Goal: Information Seeking & Learning: Understand process/instructions

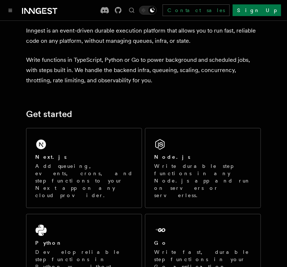
scroll to position [73, 0]
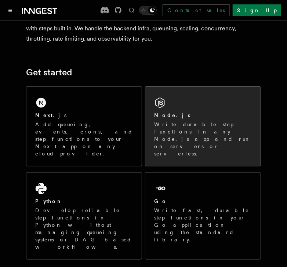
click at [186, 119] on div "Node.js" at bounding box center [202, 116] width 97 height 8
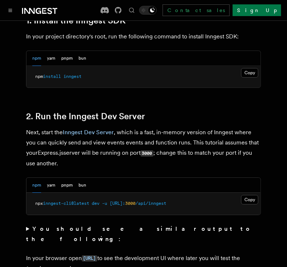
scroll to position [513, 0]
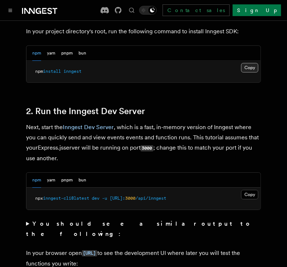
click at [250, 66] on button "Copy Copied" at bounding box center [249, 68] width 17 height 10
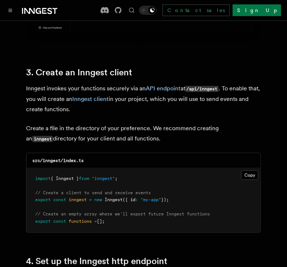
scroll to position [953, 0]
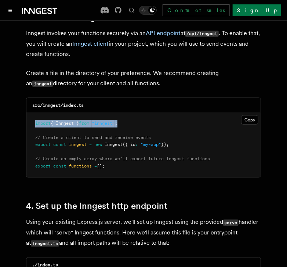
drag, startPoint x: 122, startPoint y: 116, endPoint x: 29, endPoint y: 112, distance: 93.2
click at [29, 113] on pre "import { Inngest } from "inngest" ; // Create a client to send and receive even…" at bounding box center [143, 145] width 234 height 65
drag, startPoint x: 125, startPoint y: 109, endPoint x: 14, endPoint y: 112, distance: 110.7
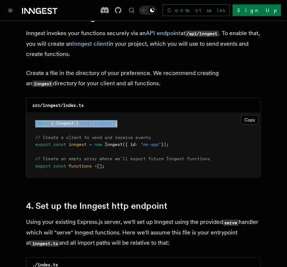
copy span "import { Inngest } from "inngest" ;"
drag, startPoint x: 176, startPoint y: 137, endPoint x: 33, endPoint y: 139, distance: 142.6
click at [33, 139] on pre "import { Inngest } from "inngest" ; // Create a client to send and receive even…" at bounding box center [143, 145] width 234 height 65
copy span "export const inngest = new Inngest ({ id : "my-app" });"
drag, startPoint x: 111, startPoint y: 156, endPoint x: 7, endPoint y: 162, distance: 104.2
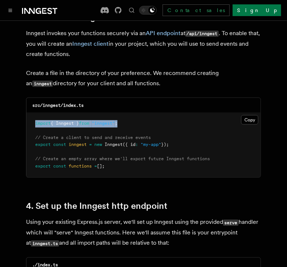
copy span "export const functions = [];"
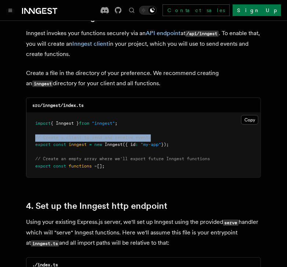
drag, startPoint x: 155, startPoint y: 130, endPoint x: 32, endPoint y: 128, distance: 123.9
click at [32, 128] on pre "import { Inngest } from "inngest" ; // Create a client to send and receive even…" at bounding box center [143, 145] width 234 height 65
copy span "// Create a client to send and receive events"
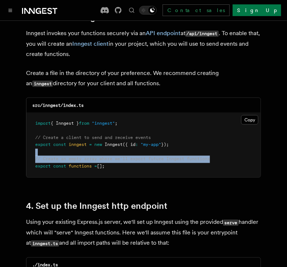
drag, startPoint x: 217, startPoint y: 150, endPoint x: 18, endPoint y: 143, distance: 199.5
copy code "// Create an empty array where we'll export future Inngest functions"
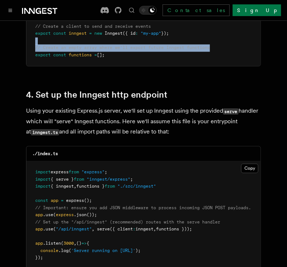
scroll to position [1136, 0]
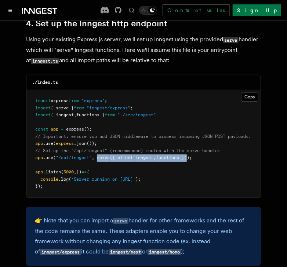
drag, startPoint x: 98, startPoint y: 151, endPoint x: 194, endPoint y: 150, distance: 96.0
click at [192, 155] on span "app .use ( "/api/inngest" , serve ({ client : inngest , functions }));" at bounding box center [113, 157] width 156 height 5
click at [191, 164] on pre "import express from "express" ; import { serve } from "inngest/express" ; impor…" at bounding box center [143, 144] width 234 height 108
drag, startPoint x: 195, startPoint y: 148, endPoint x: 35, endPoint y: 149, distance: 159.8
click at [35, 149] on pre "import express from "express" ; import { serve } from "inngest/express" ; impor…" at bounding box center [143, 144] width 234 height 108
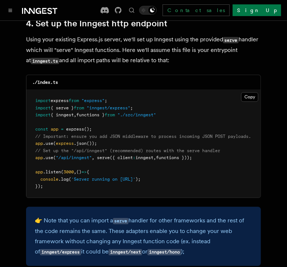
copy span "app .use ( "/api/inngest" , serve ({ client : inngest , functions }));"
drag, startPoint x: 174, startPoint y: 108, endPoint x: 77, endPoint y: 103, distance: 96.9
click at [78, 103] on pre "import express from "express" ; import { serve } from "inngest/express" ; impor…" at bounding box center [143, 144] width 234 height 108
click at [156, 110] on pre "import express from "express" ; import { serve } from "inngest/express" ; impor…" at bounding box center [143, 144] width 234 height 108
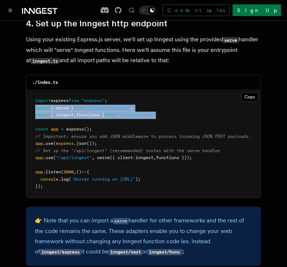
drag, startPoint x: 167, startPoint y: 104, endPoint x: 33, endPoint y: 100, distance: 133.8
click at [33, 100] on pre "import express from "express" ; import { serve } from "inngest/express" ; impor…" at bounding box center [143, 144] width 234 height 108
copy code "import { serve } from "inngest/express" ; import { inngest , functions } from "…"
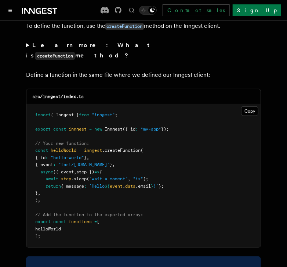
scroll to position [1466, 0]
